Goal: Information Seeking & Learning: Check status

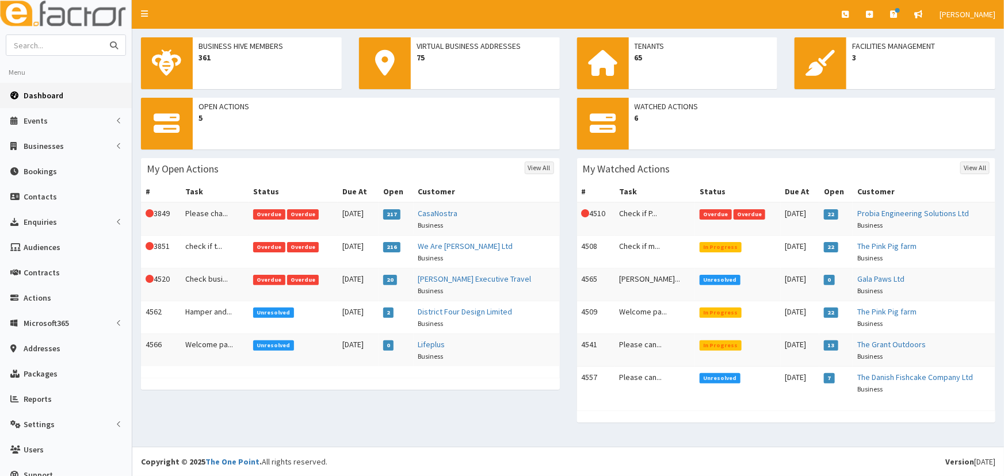
click at [80, 48] on input "text" at bounding box center [54, 45] width 97 height 20
type input "approved"
click at [102, 35] on button "submit" at bounding box center [113, 45] width 23 height 20
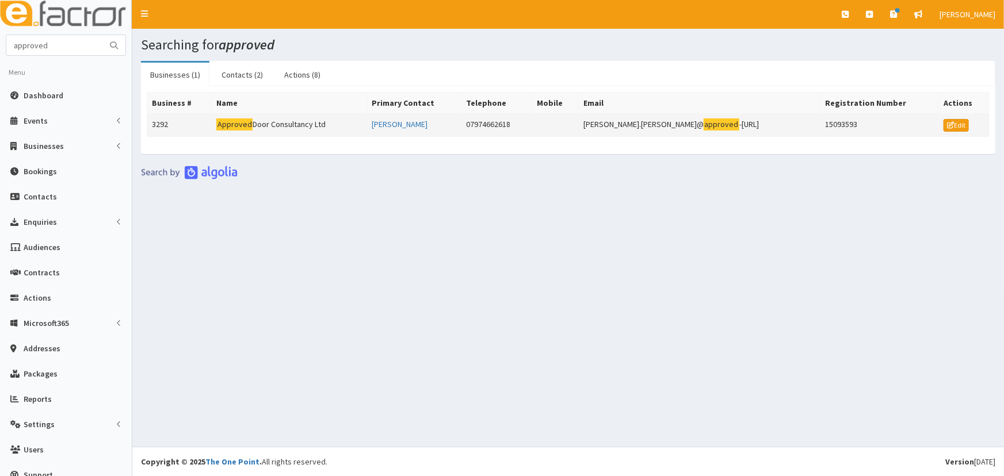
click at [261, 121] on td "Approved Door Consultancy Ltd" at bounding box center [289, 125] width 155 height 23
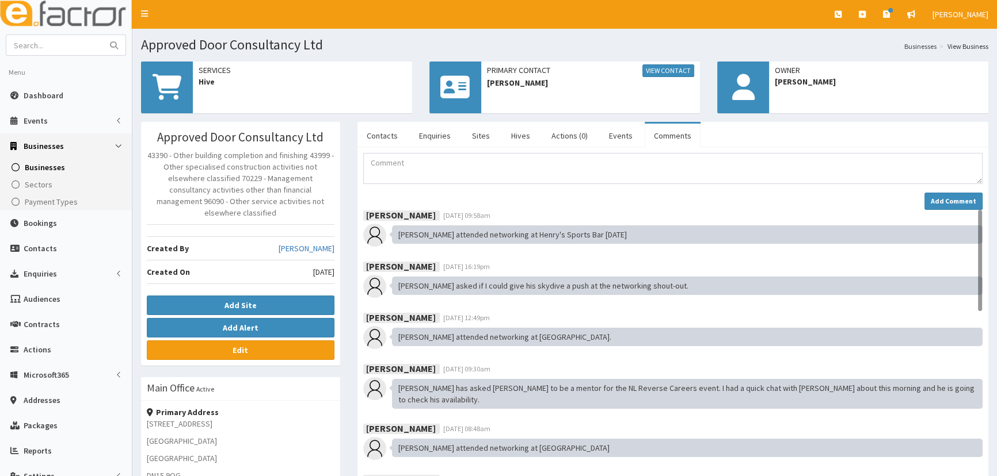
click at [667, 133] on link "Comments" at bounding box center [672, 136] width 56 height 24
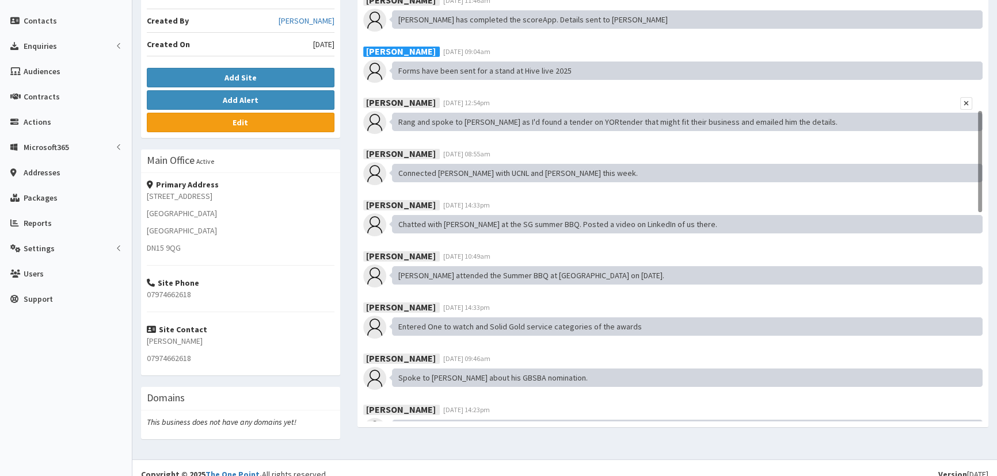
scroll to position [399, 0]
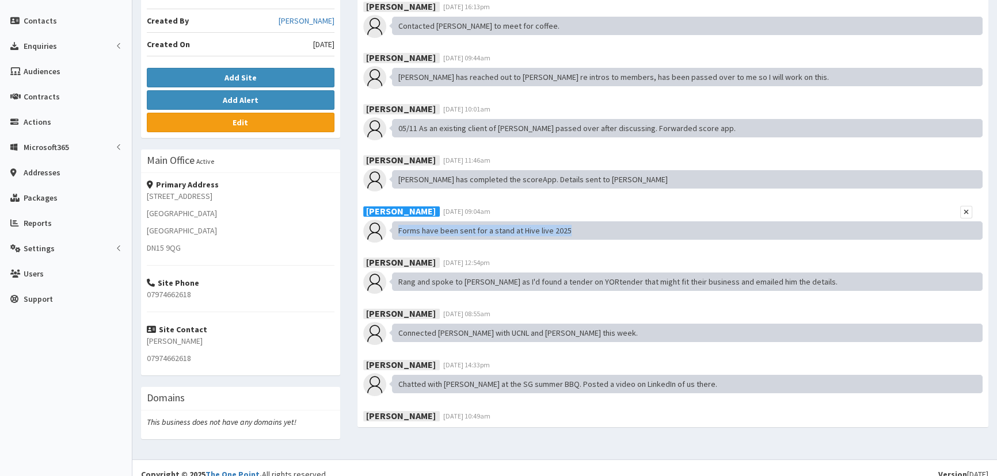
drag, startPoint x: 567, startPoint y: 222, endPoint x: 395, endPoint y: 222, distance: 172.0
click at [395, 222] on div "Forms have been sent for a stand at Hive live 2025" at bounding box center [687, 231] width 591 height 18
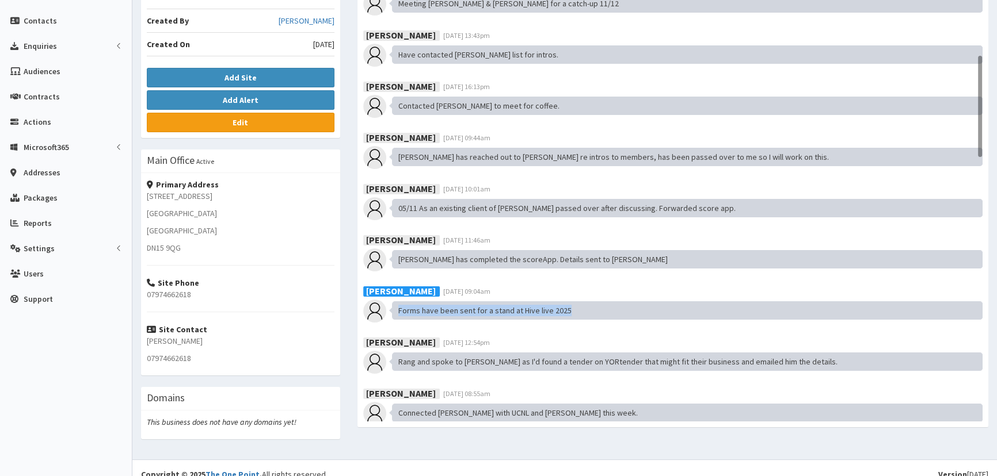
scroll to position [239, 0]
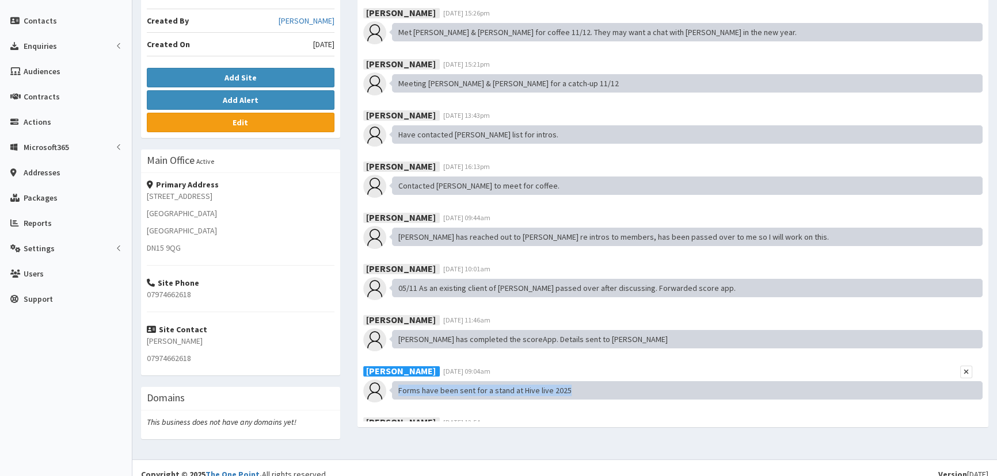
drag, startPoint x: 521, startPoint y: 354, endPoint x: 447, endPoint y: 358, distance: 74.3
click at [447, 366] on div "[PERSON_NAME] [DATE] 09:04am" at bounding box center [673, 372] width 620 height 13
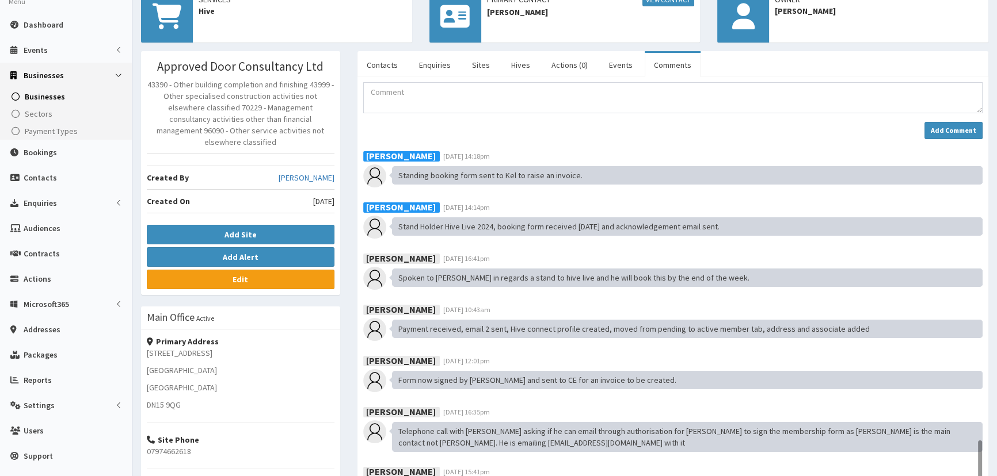
scroll to position [1228, 0]
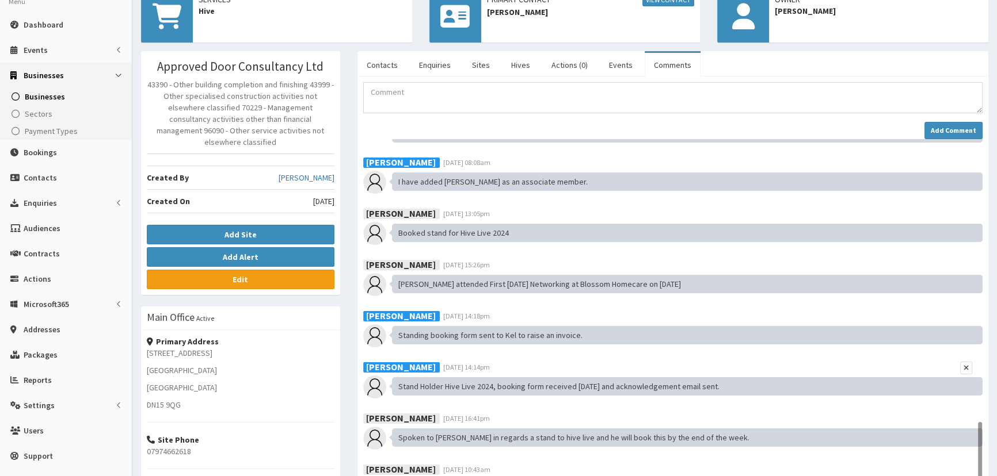
click at [490, 363] on span "27th Mar 2024 14:14pm" at bounding box center [466, 367] width 47 height 9
click at [536, 362] on div "Jessica Carrington 27th Mar 2024 14:14pm" at bounding box center [673, 368] width 620 height 13
drag, startPoint x: 395, startPoint y: 322, endPoint x: 593, endPoint y: 332, distance: 197.6
click at [593, 332] on div "Jessica Carrington 27th Mar 2024 14:18pm Standing booking form sent to Kel to r…" at bounding box center [673, 329] width 620 height 37
click at [587, 311] on div "Jessica Carrington 27th Mar 2024 14:18pm" at bounding box center [673, 317] width 620 height 13
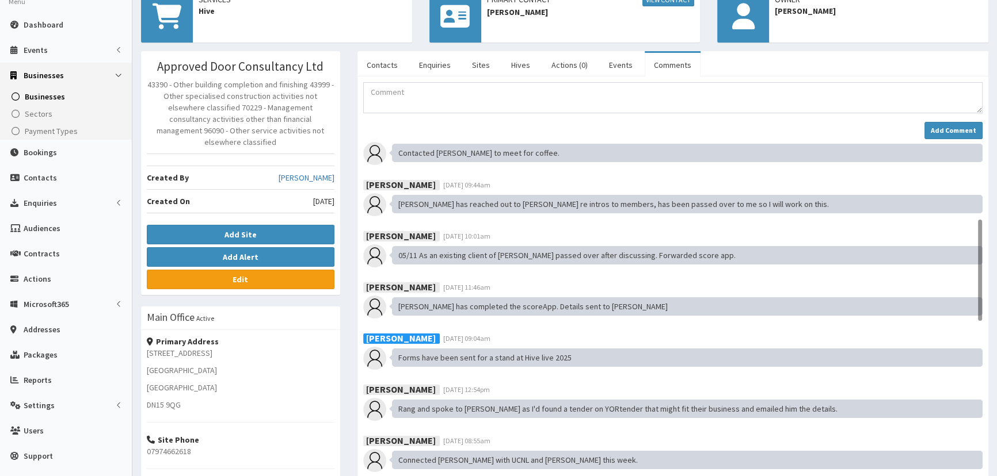
scroll to position [350, 0]
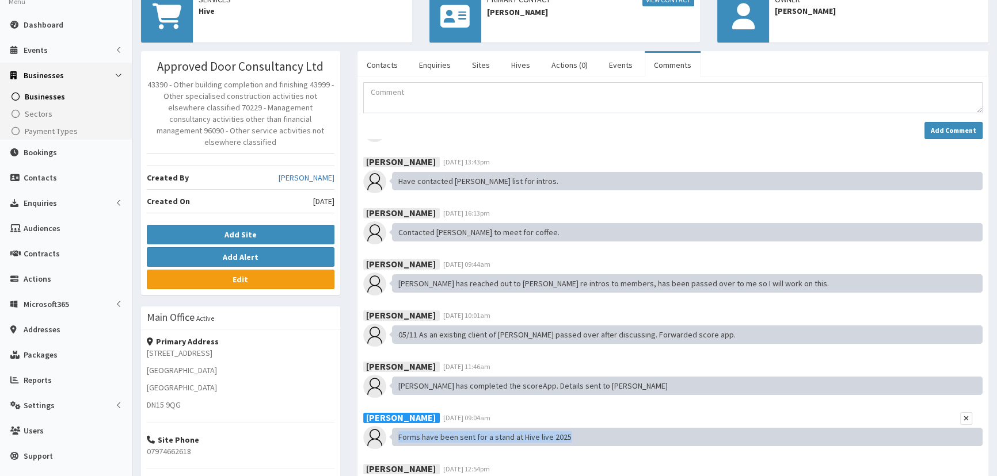
drag, startPoint x: 571, startPoint y: 426, endPoint x: 393, endPoint y: 424, distance: 178.4
click at [393, 428] on div "Forms have been sent for a stand at Hive live 2025" at bounding box center [687, 437] width 591 height 18
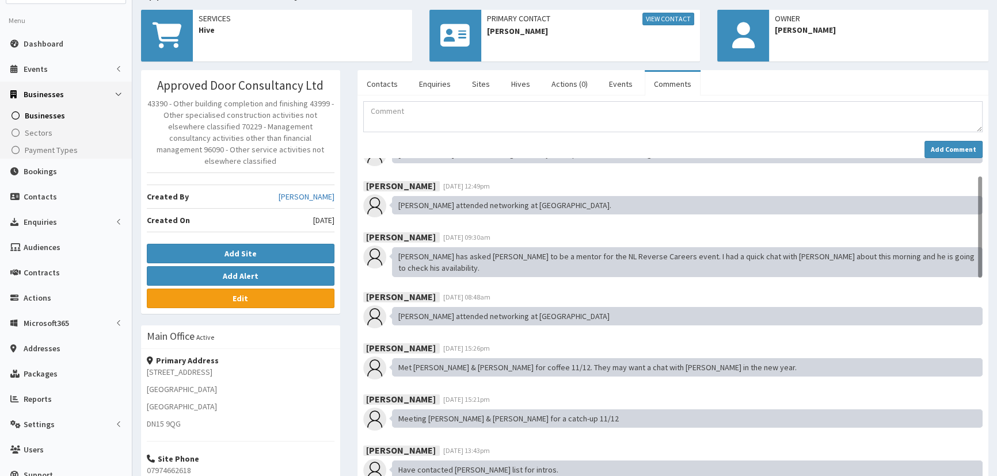
scroll to position [479, 0]
